Goal: Information Seeking & Learning: Compare options

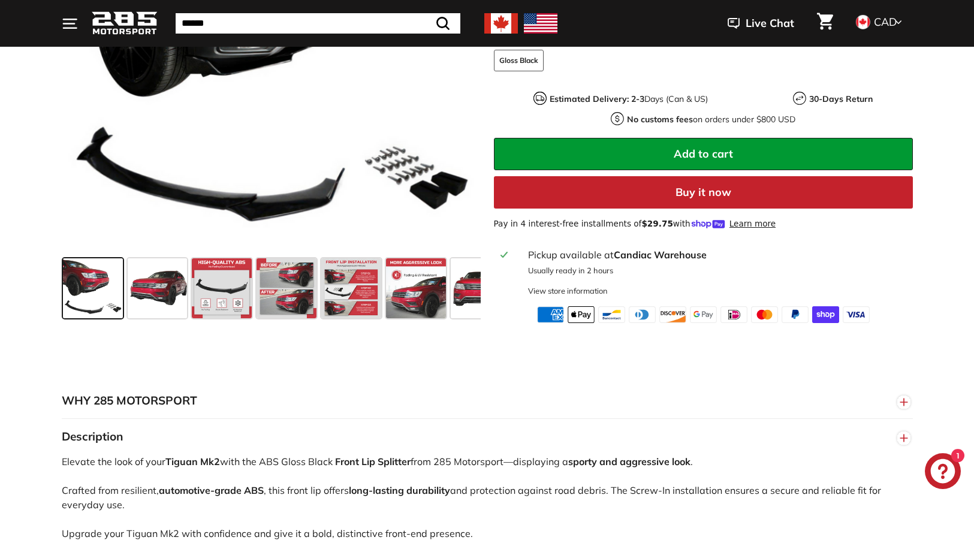
scroll to position [374, 0]
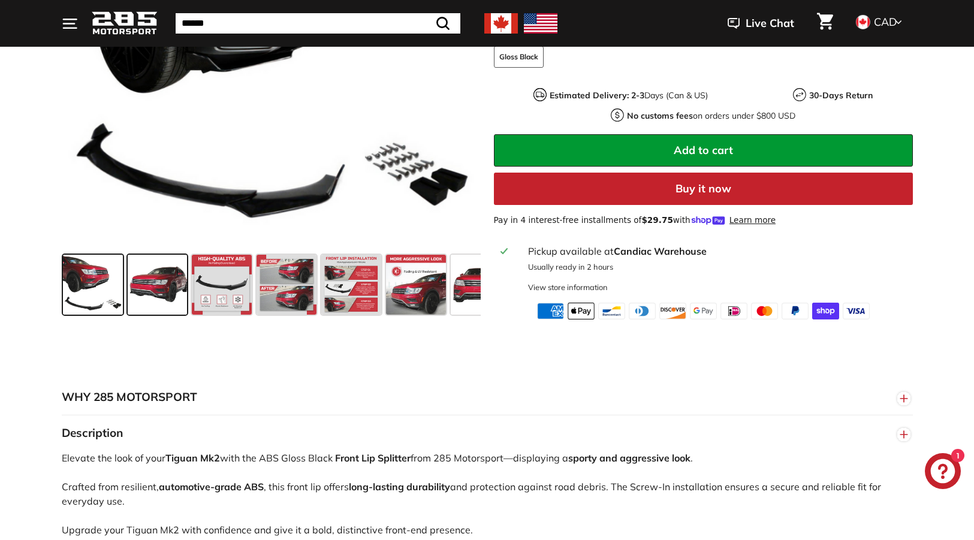
click at [158, 285] on span at bounding box center [158, 285] width 60 height 60
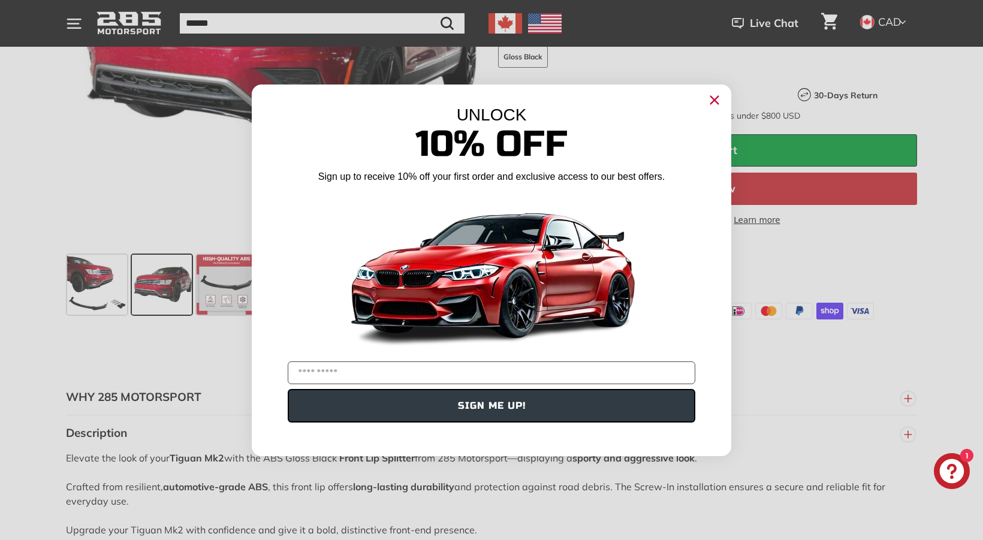
click at [158, 285] on div "Close dialog UNLOCK 10% Off Sign up to receive 10% off your first order and exc…" at bounding box center [491, 270] width 983 height 540
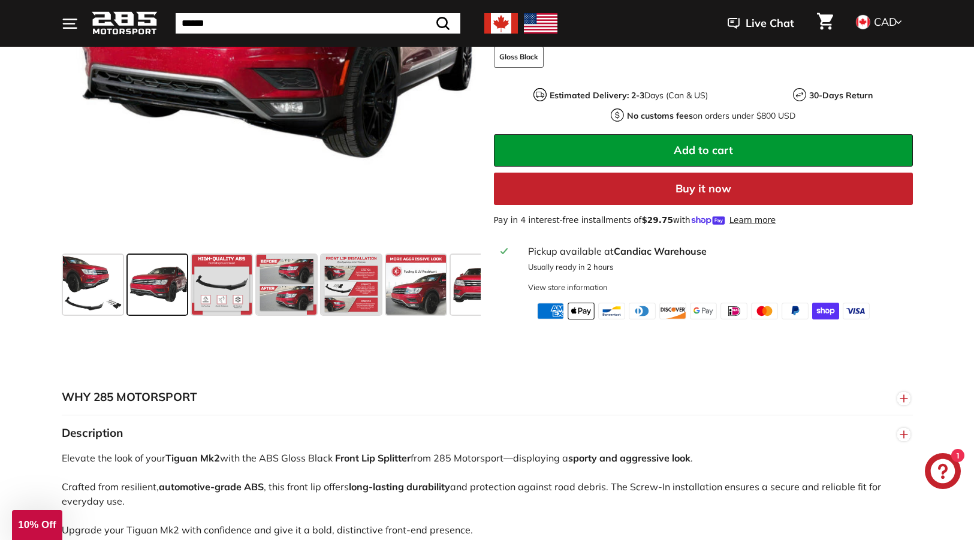
click at [147, 288] on span at bounding box center [158, 285] width 60 height 60
click at [217, 287] on span at bounding box center [222, 285] width 60 height 60
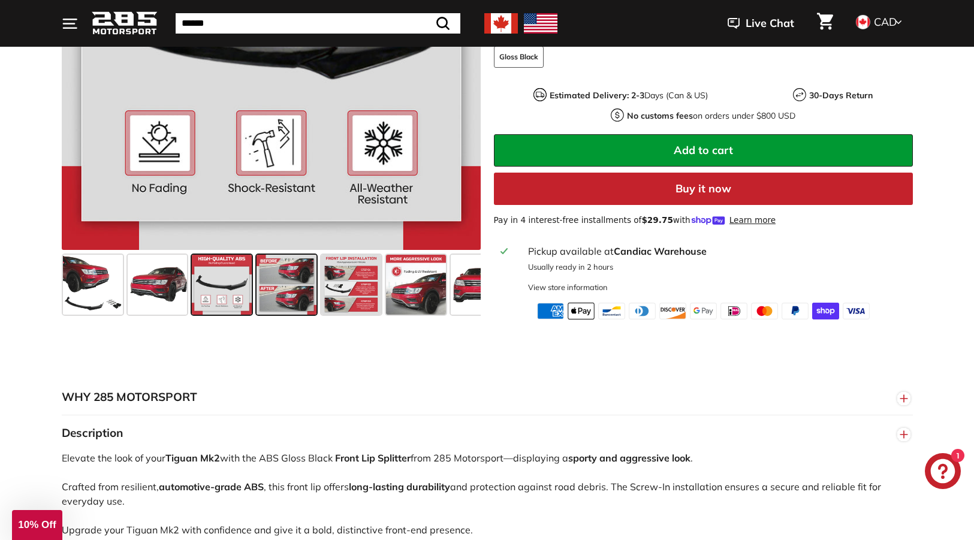
click at [291, 282] on span at bounding box center [286, 285] width 60 height 60
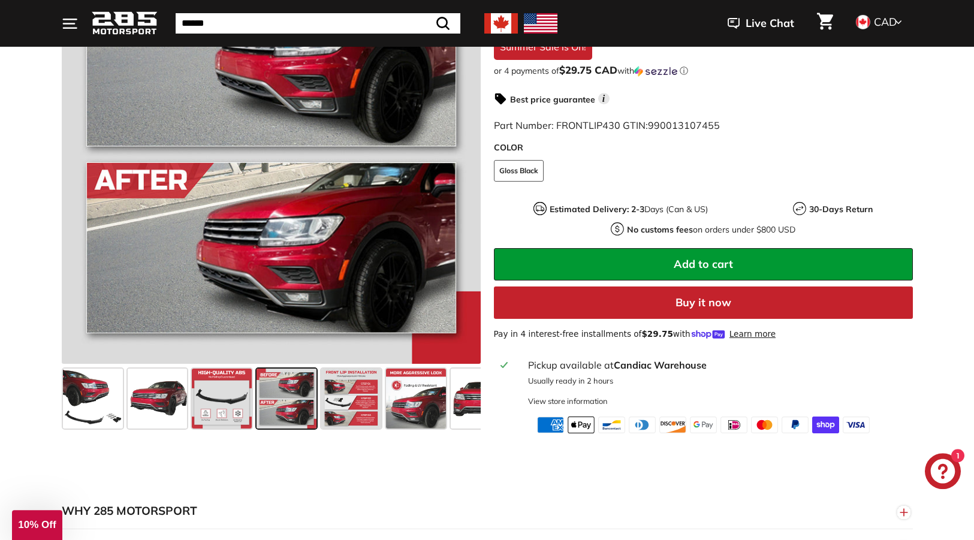
scroll to position [230, 0]
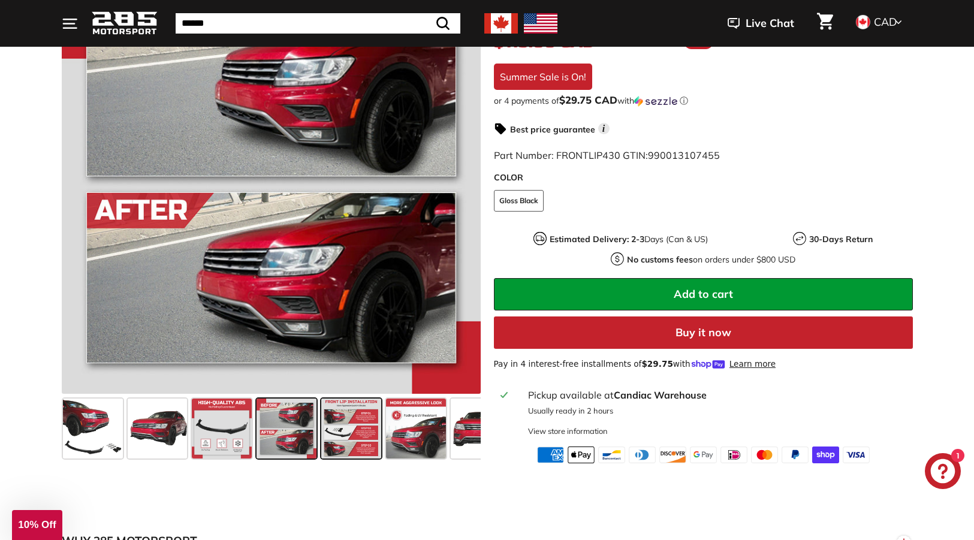
click at [348, 432] on span at bounding box center [351, 429] width 60 height 60
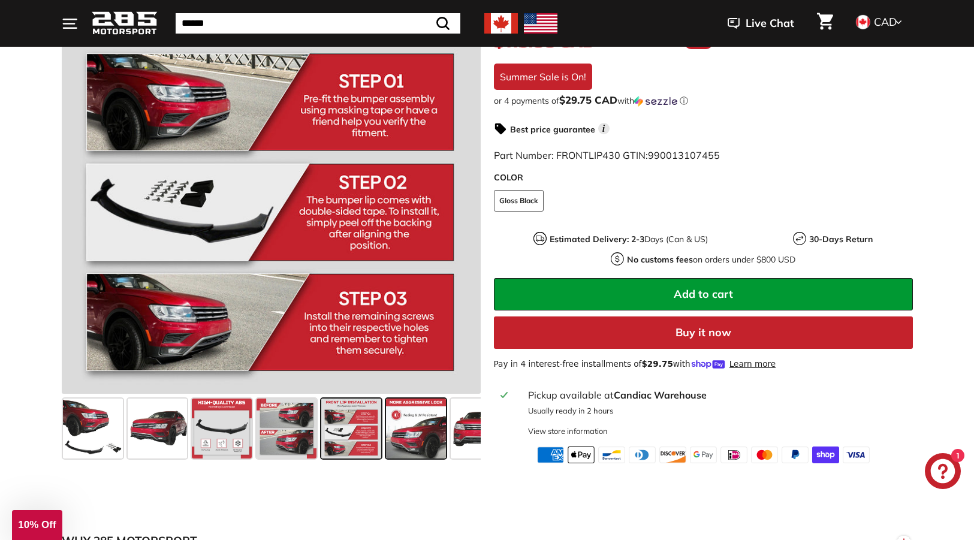
click at [409, 433] on span at bounding box center [416, 429] width 60 height 60
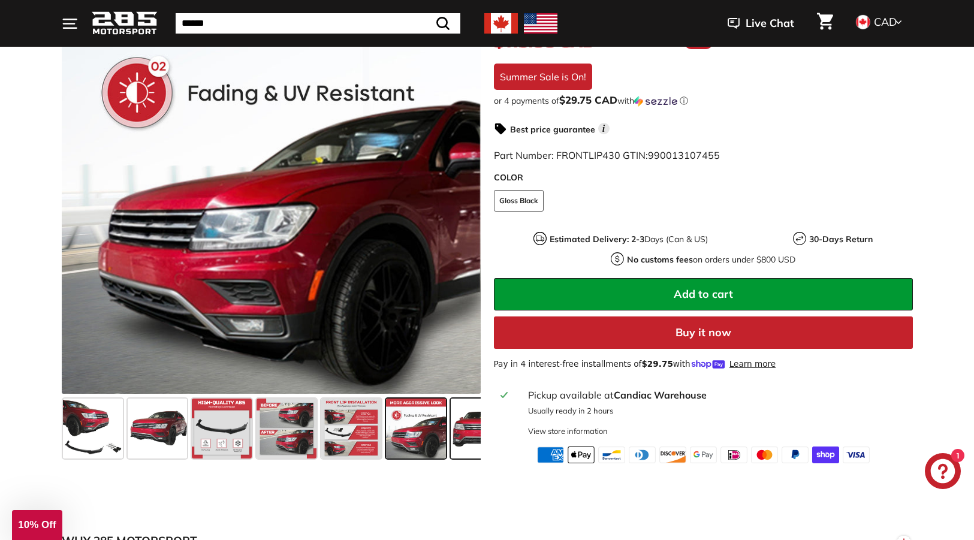
click at [463, 428] on span at bounding box center [481, 429] width 60 height 60
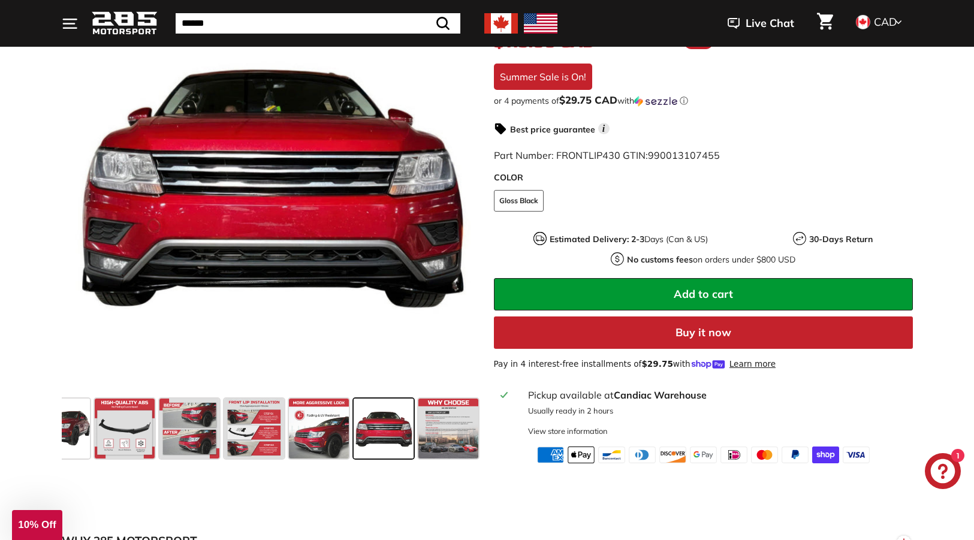
scroll to position [0, 97]
click at [454, 433] on span at bounding box center [448, 429] width 60 height 60
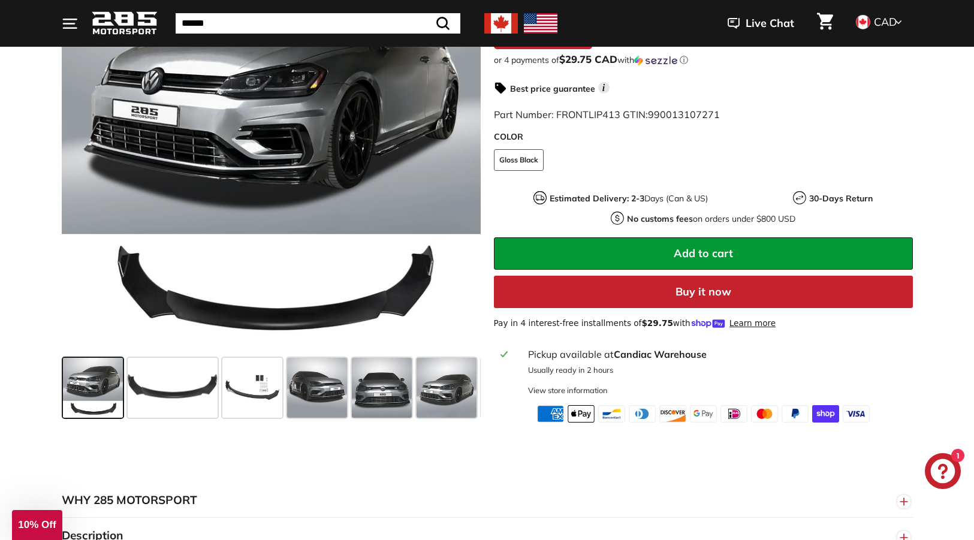
scroll to position [259, 0]
